Goal: Download file/media

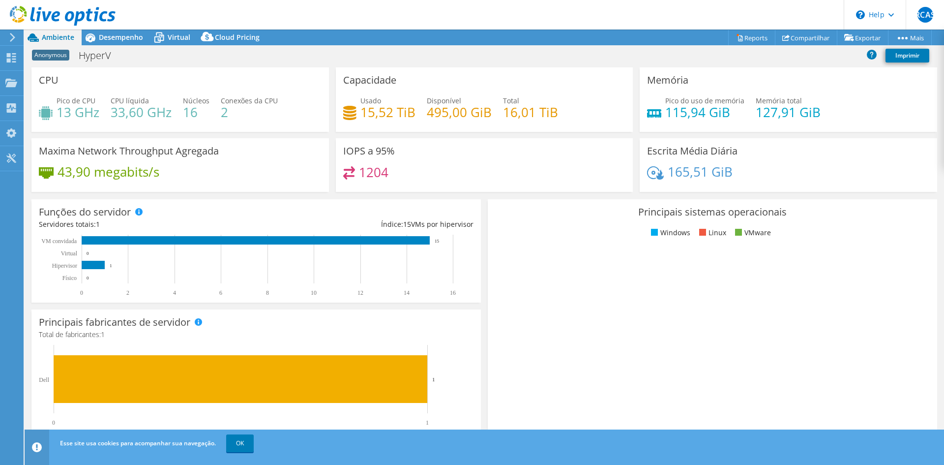
select select "USD"
click at [745, 38] on link "Reports" at bounding box center [751, 37] width 47 height 15
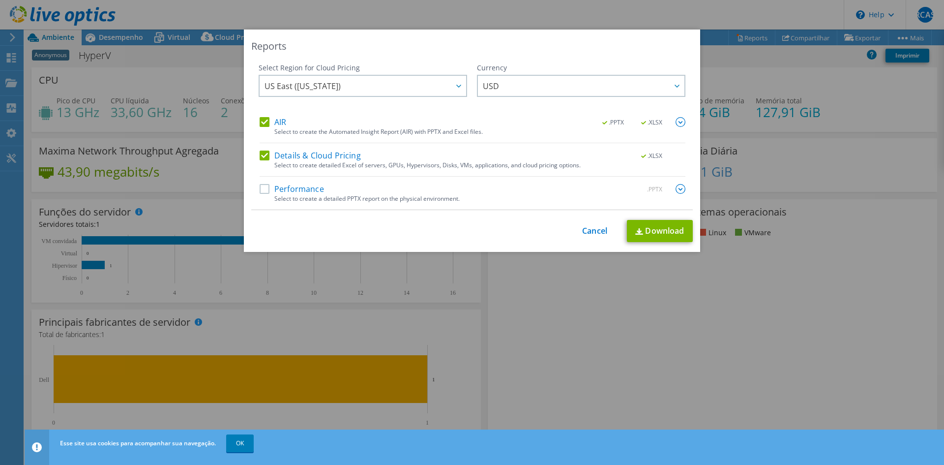
click at [305, 190] on label "Performance" at bounding box center [292, 189] width 64 height 10
click at [0, 0] on input "Performance" at bounding box center [0, 0] width 0 height 0
click at [458, 87] on div at bounding box center [458, 86] width 16 height 20
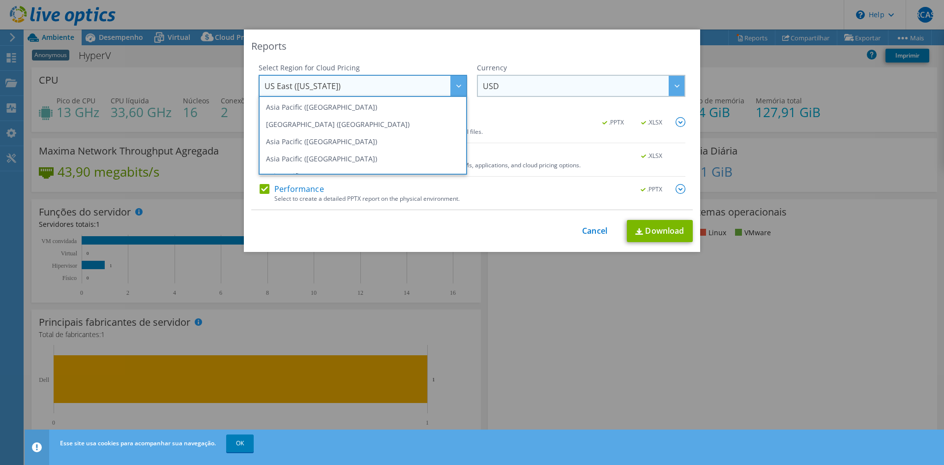
click at [675, 87] on icon at bounding box center [677, 86] width 5 height 3
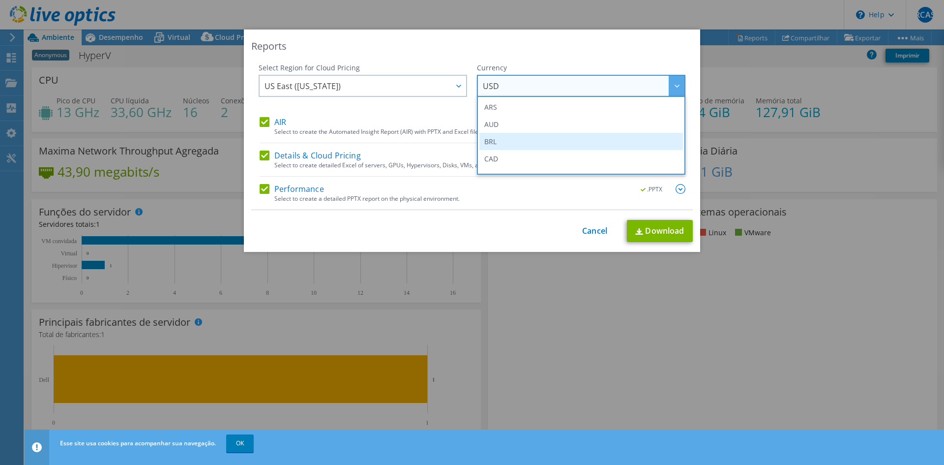
click at [501, 147] on li "BRL" at bounding box center [581, 141] width 204 height 17
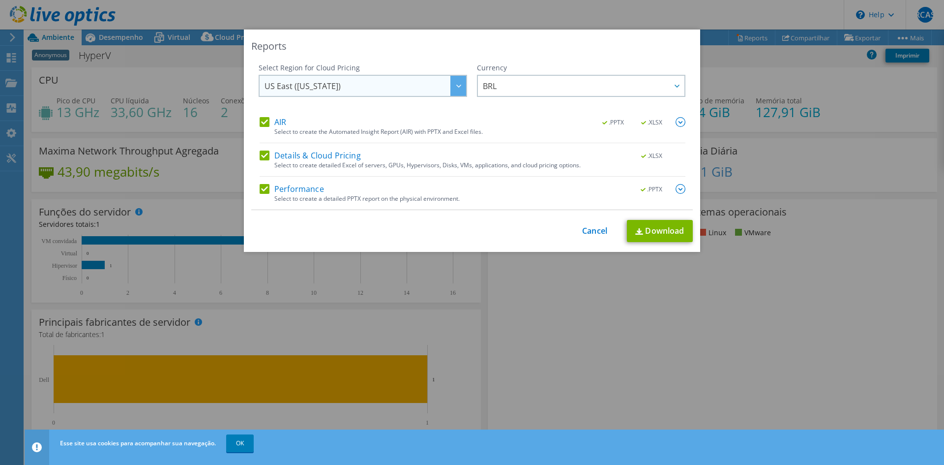
click at [454, 90] on div at bounding box center [458, 86] width 16 height 20
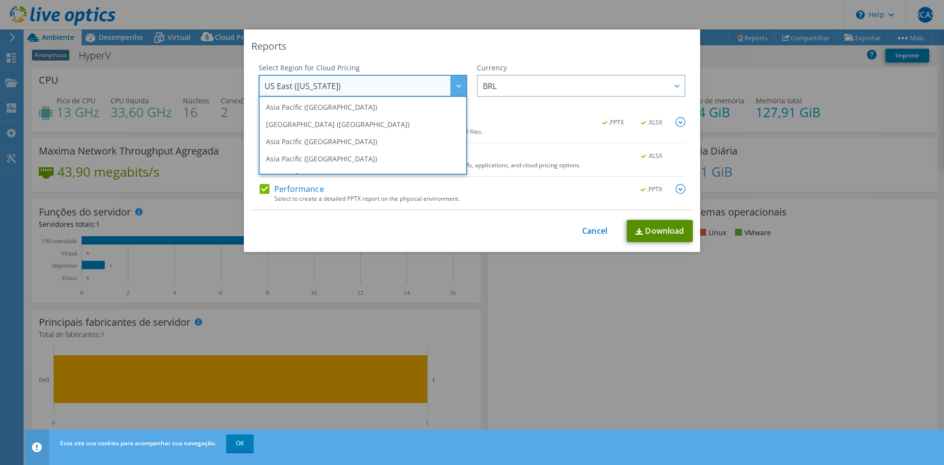
click at [647, 232] on link "Download" at bounding box center [660, 231] width 66 height 22
